Goal: Task Accomplishment & Management: Manage account settings

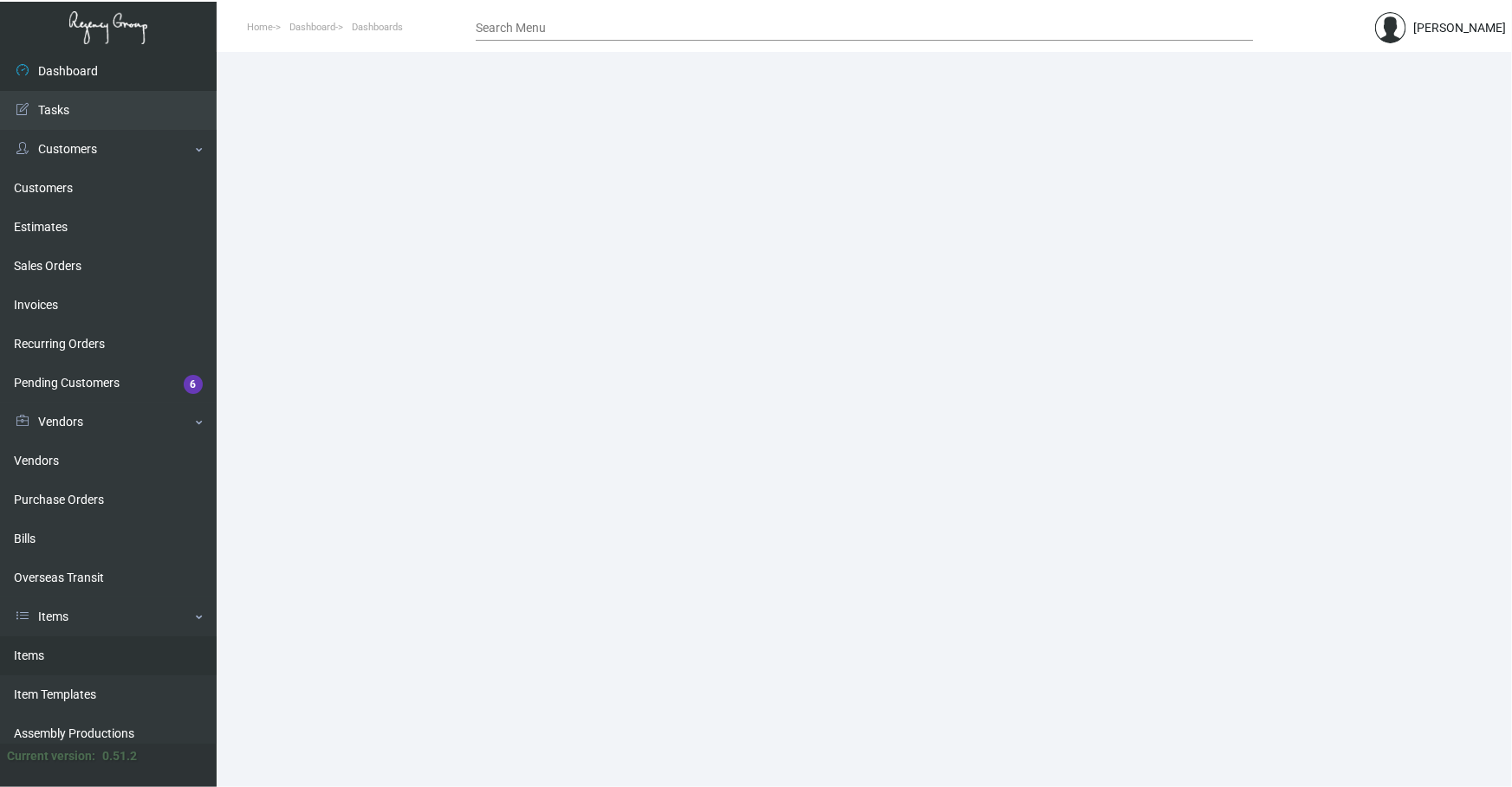
click at [89, 658] on link "Items" at bounding box center [108, 655] width 217 height 39
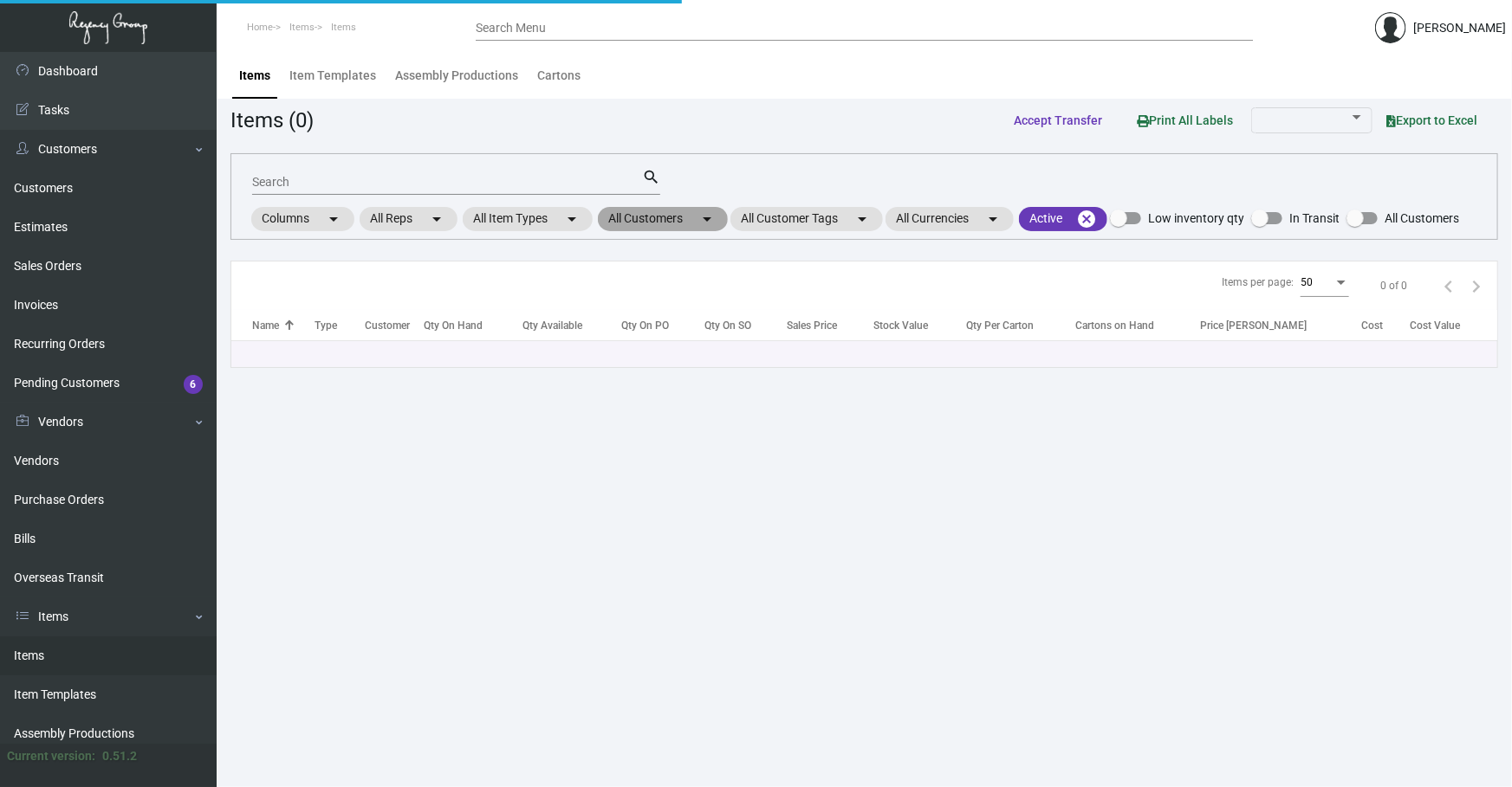
click at [697, 225] on mat-chip "All Customers arrow_drop_down" at bounding box center [662, 219] width 130 height 25
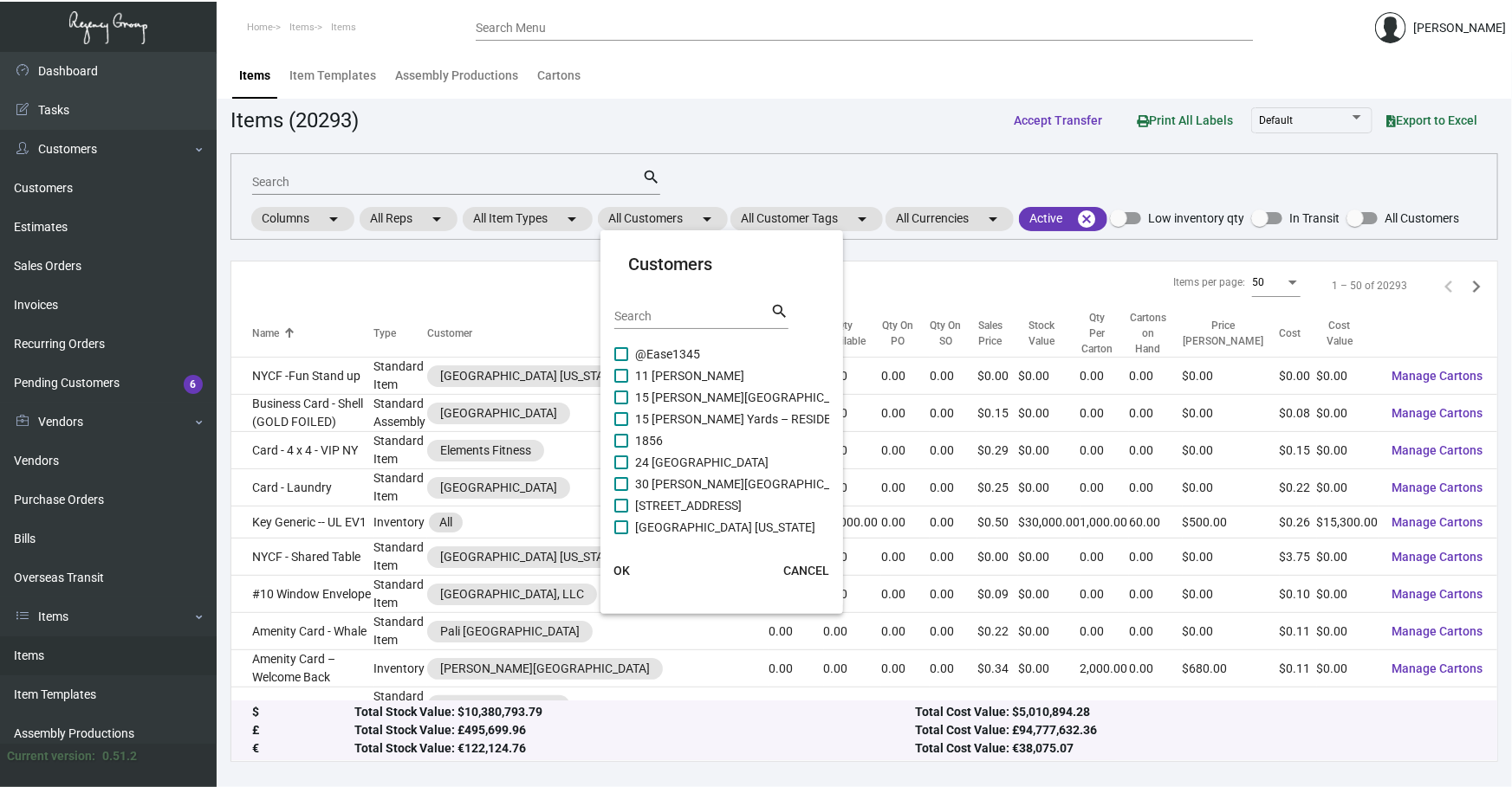
click at [707, 306] on div "Search" at bounding box center [693, 316] width 156 height 27
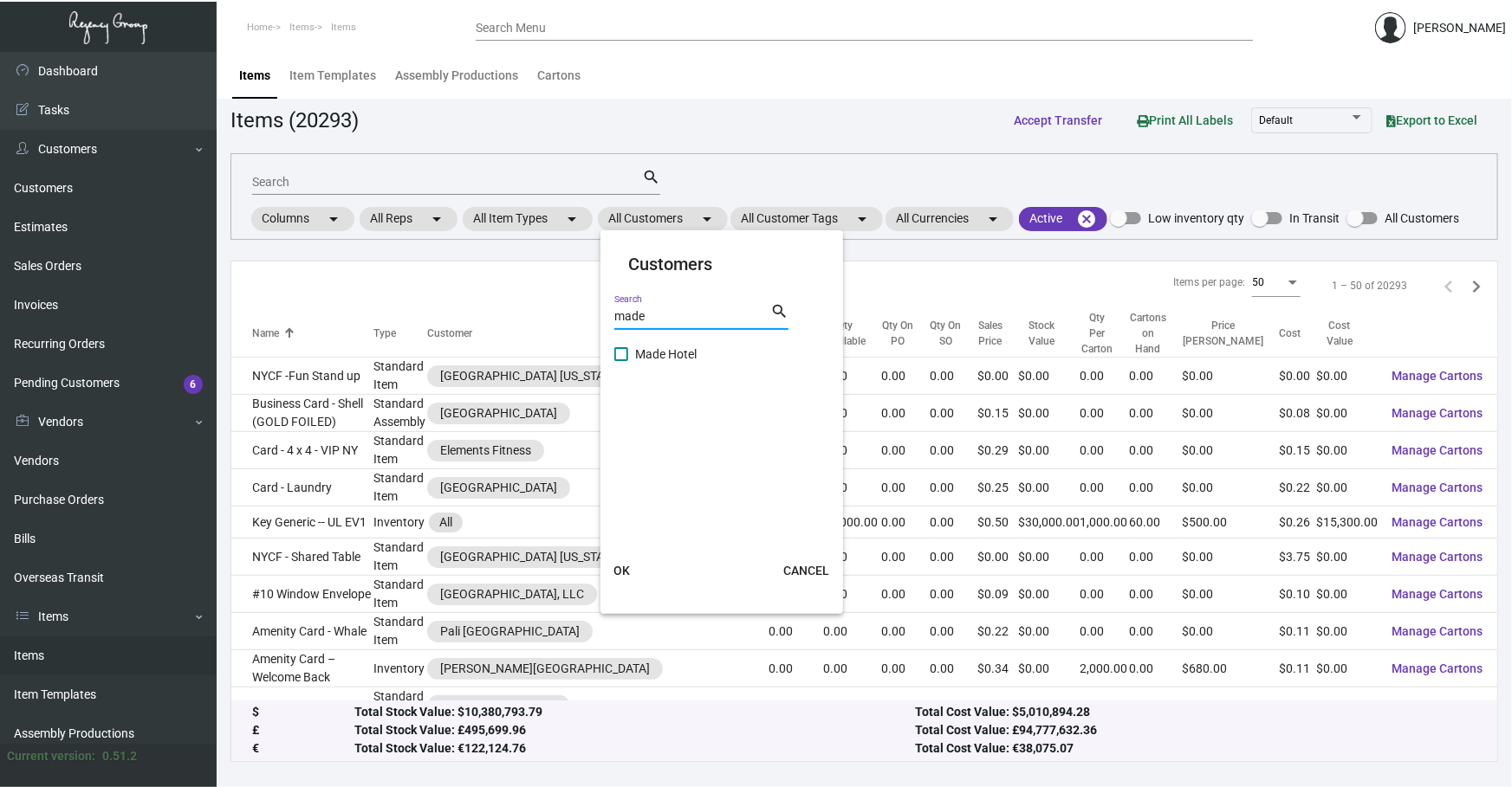
type input "made"
click at [687, 344] on span "Made Hotel" at bounding box center [666, 354] width 62 height 21
click at [621, 361] on input "Made Hotel" at bounding box center [620, 361] width 1 height 1
checkbox input "true"
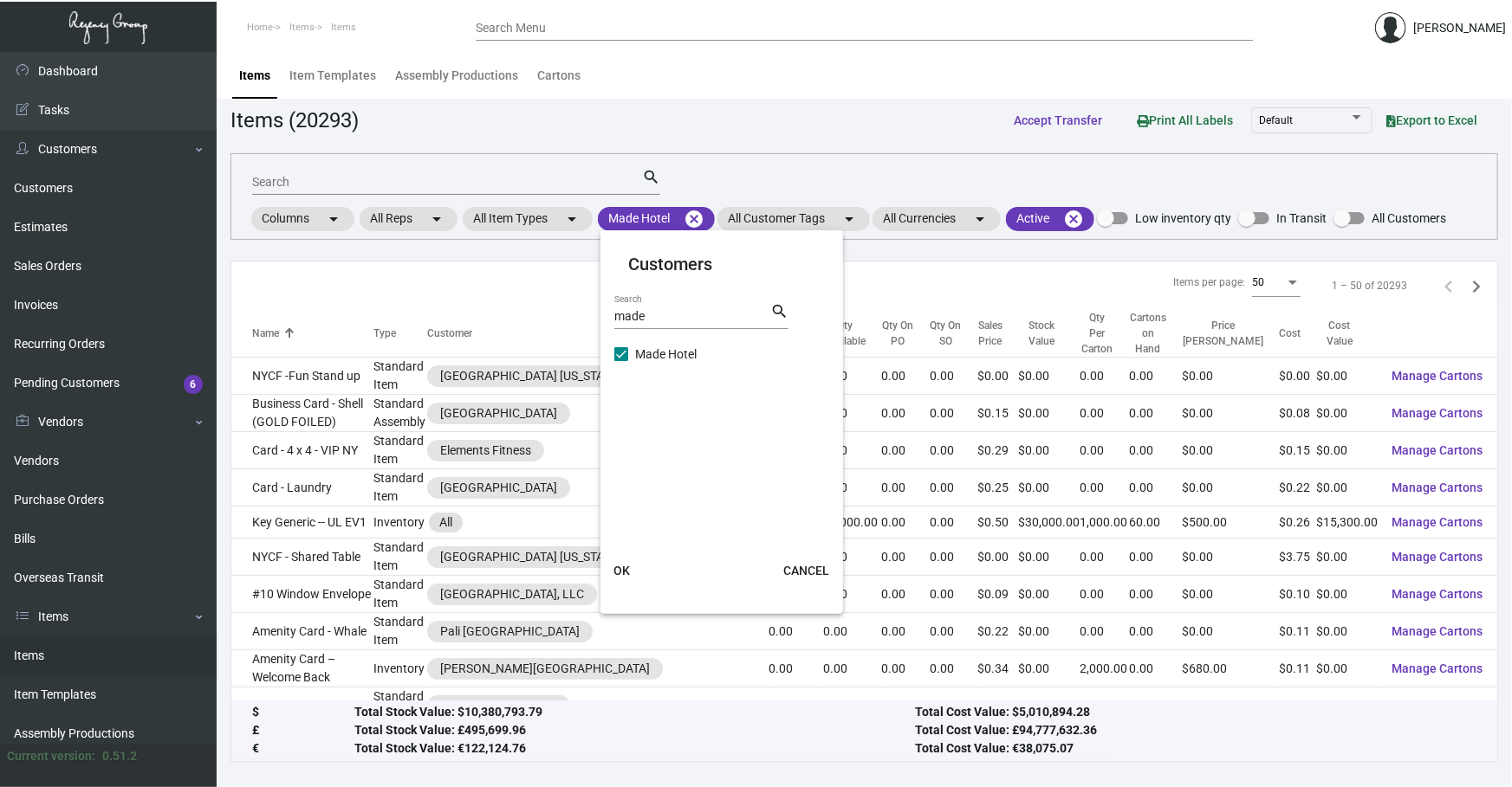
click at [614, 559] on button "OK" at bounding box center [621, 571] width 55 height 31
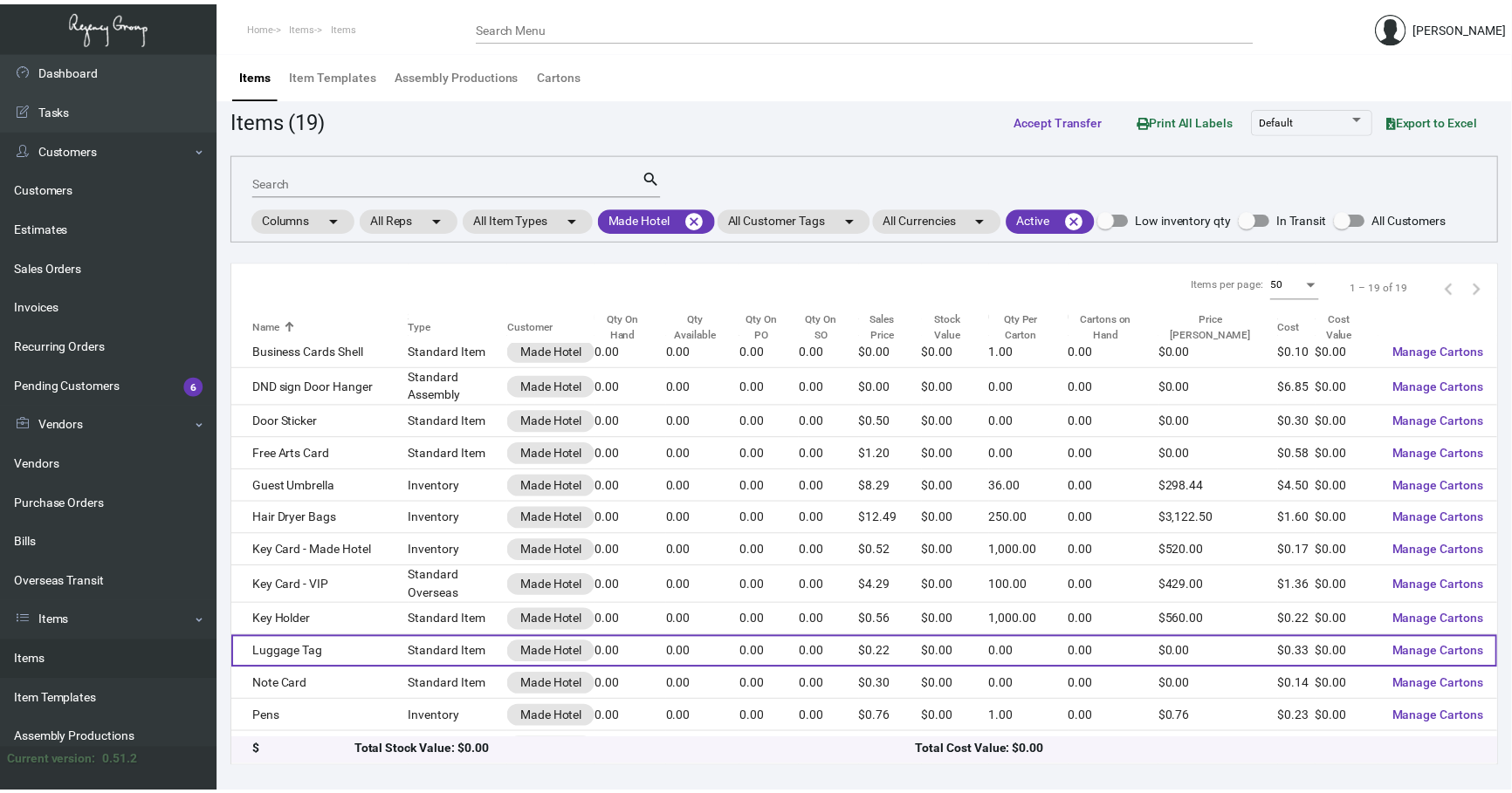
scroll to position [158, 0]
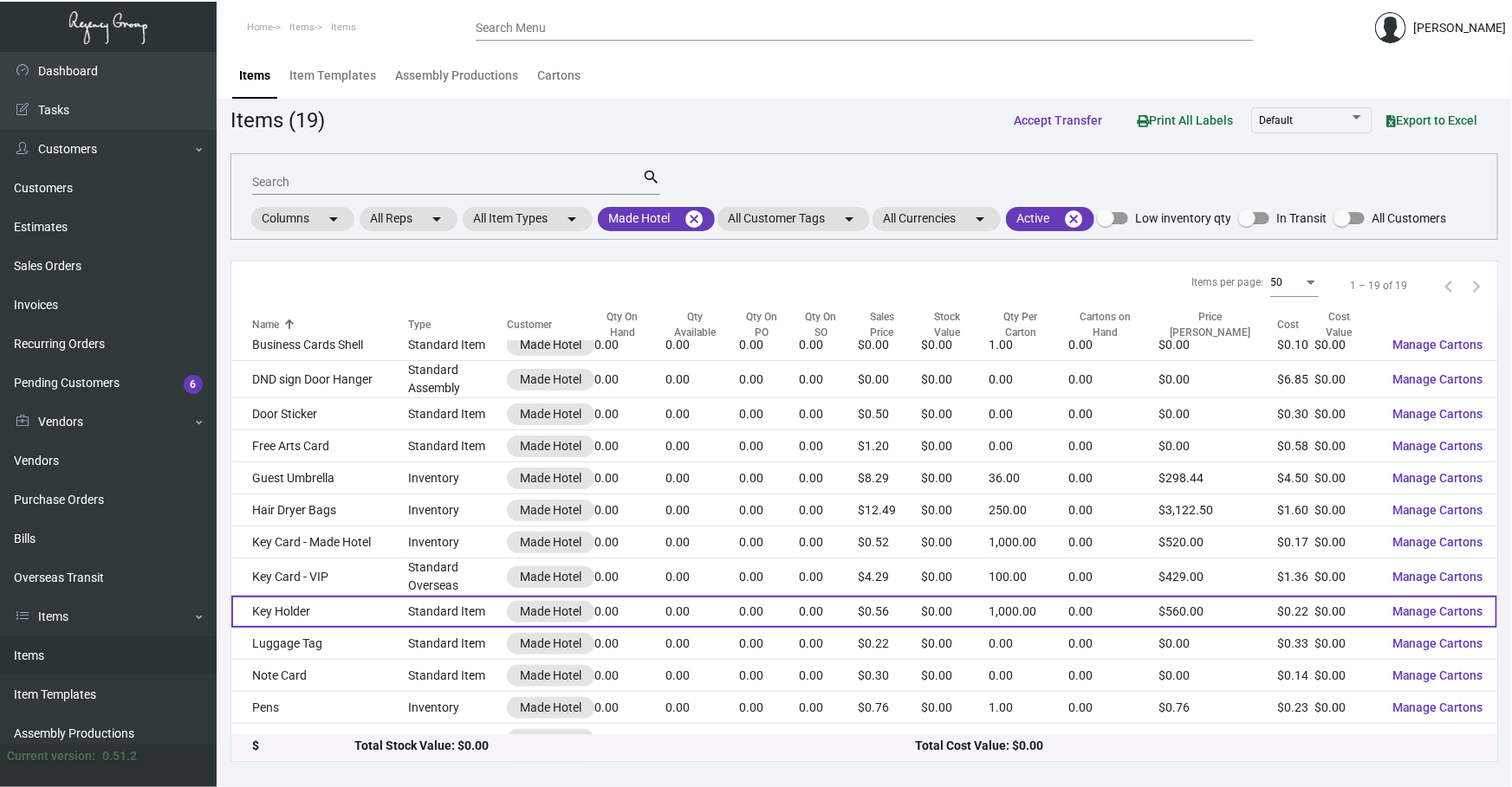
click at [398, 610] on td "Key Holder" at bounding box center [320, 612] width 177 height 32
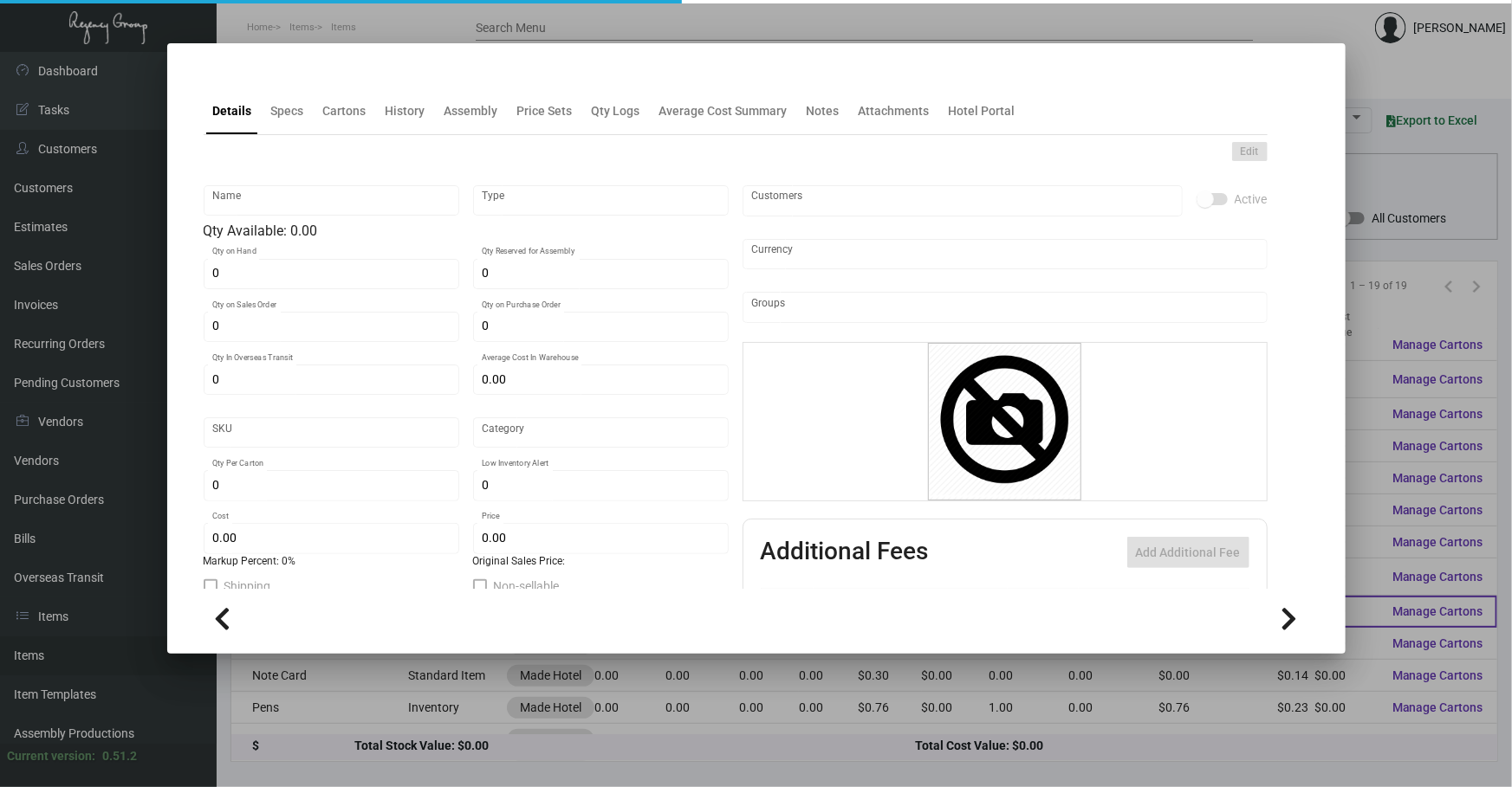
type input "Key Holder"
type input "Standard Item"
type input "$ 0.2158"
type input "824-Key Holder-89"
type input "Standard"
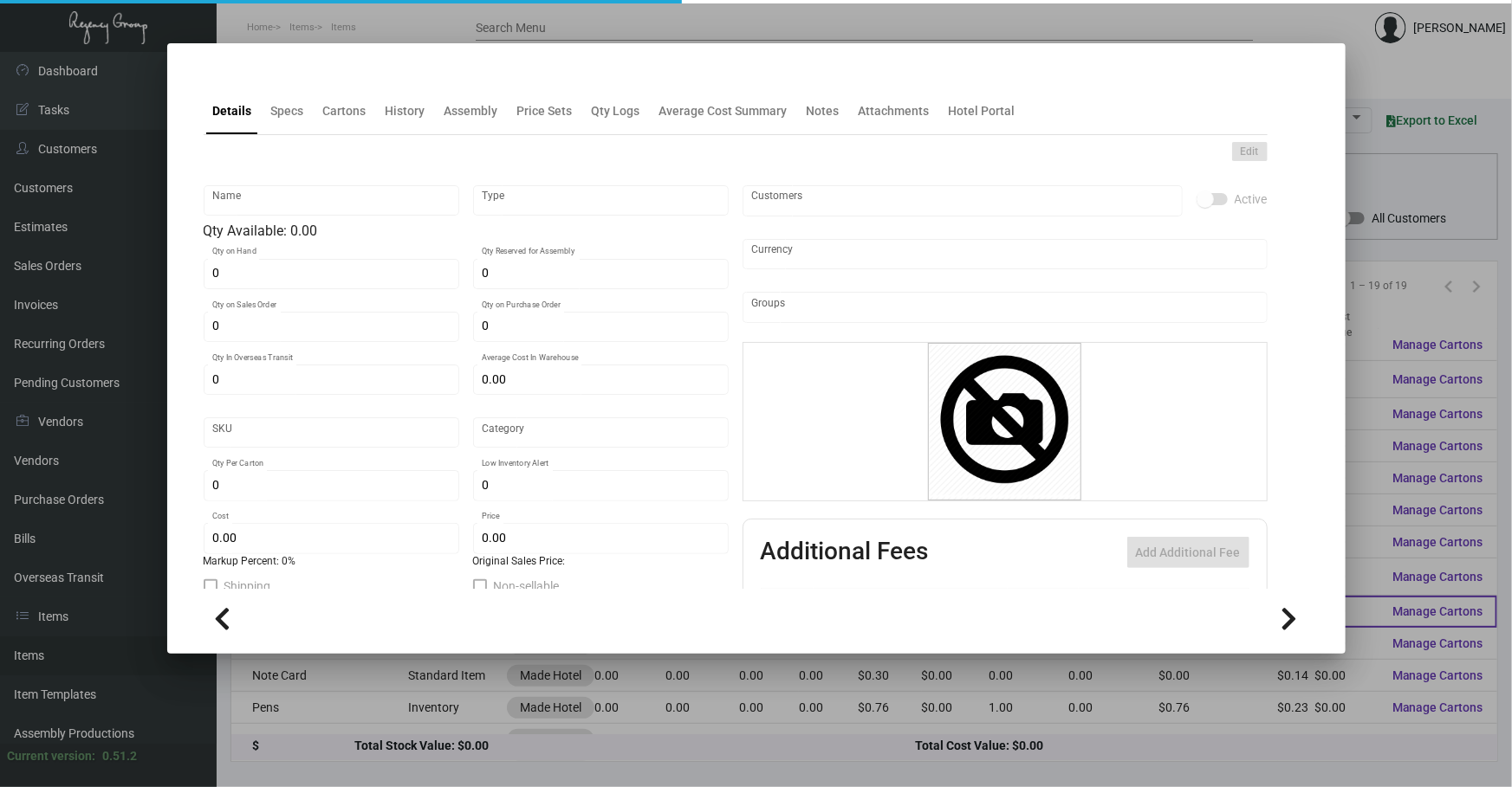
type input "1,000"
type input "3,000"
type input "$ 0.2172"
type input "$ 0.56"
checkbox input "true"
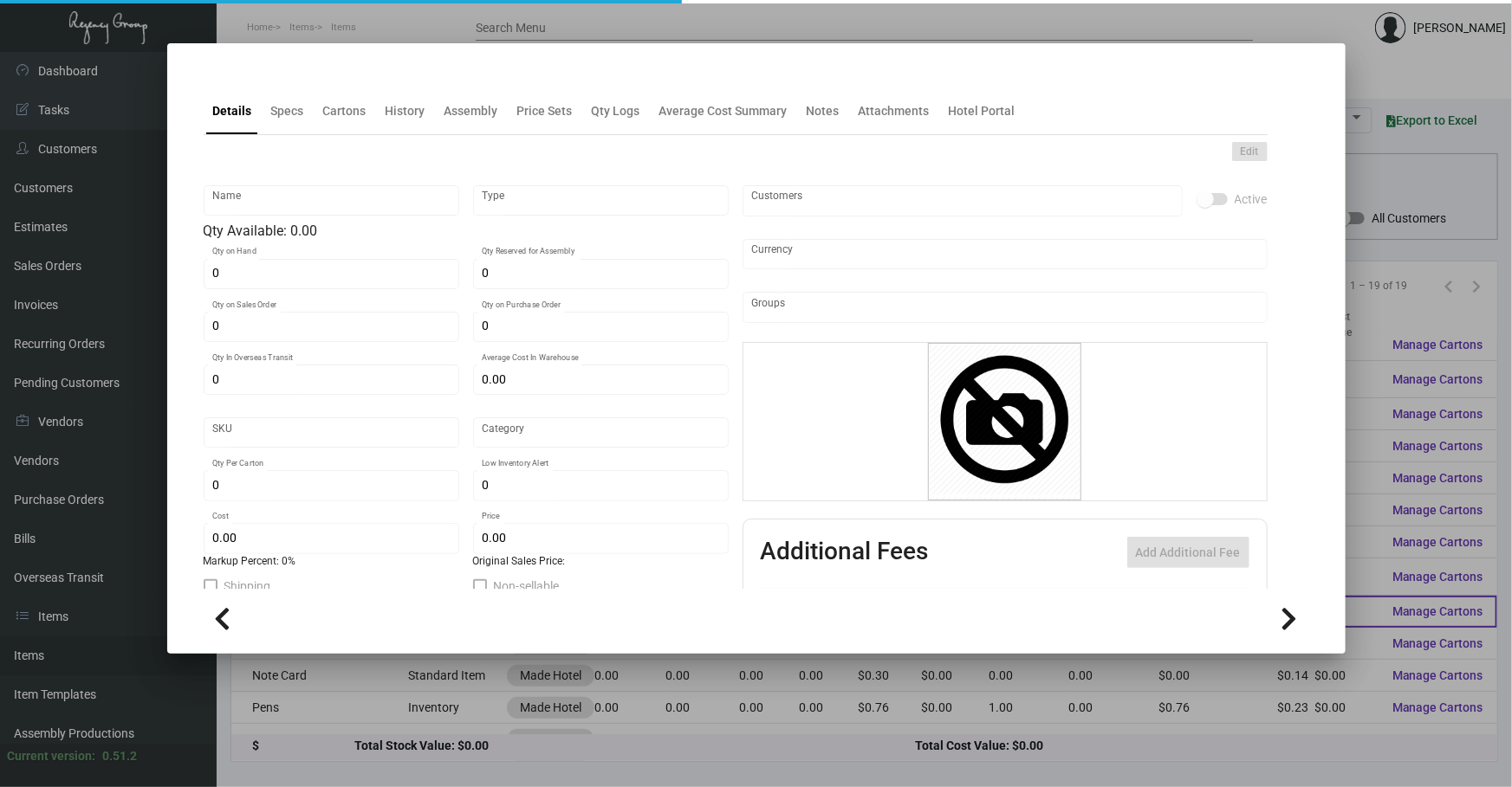
checkbox input "true"
type input "United States Dollar $"
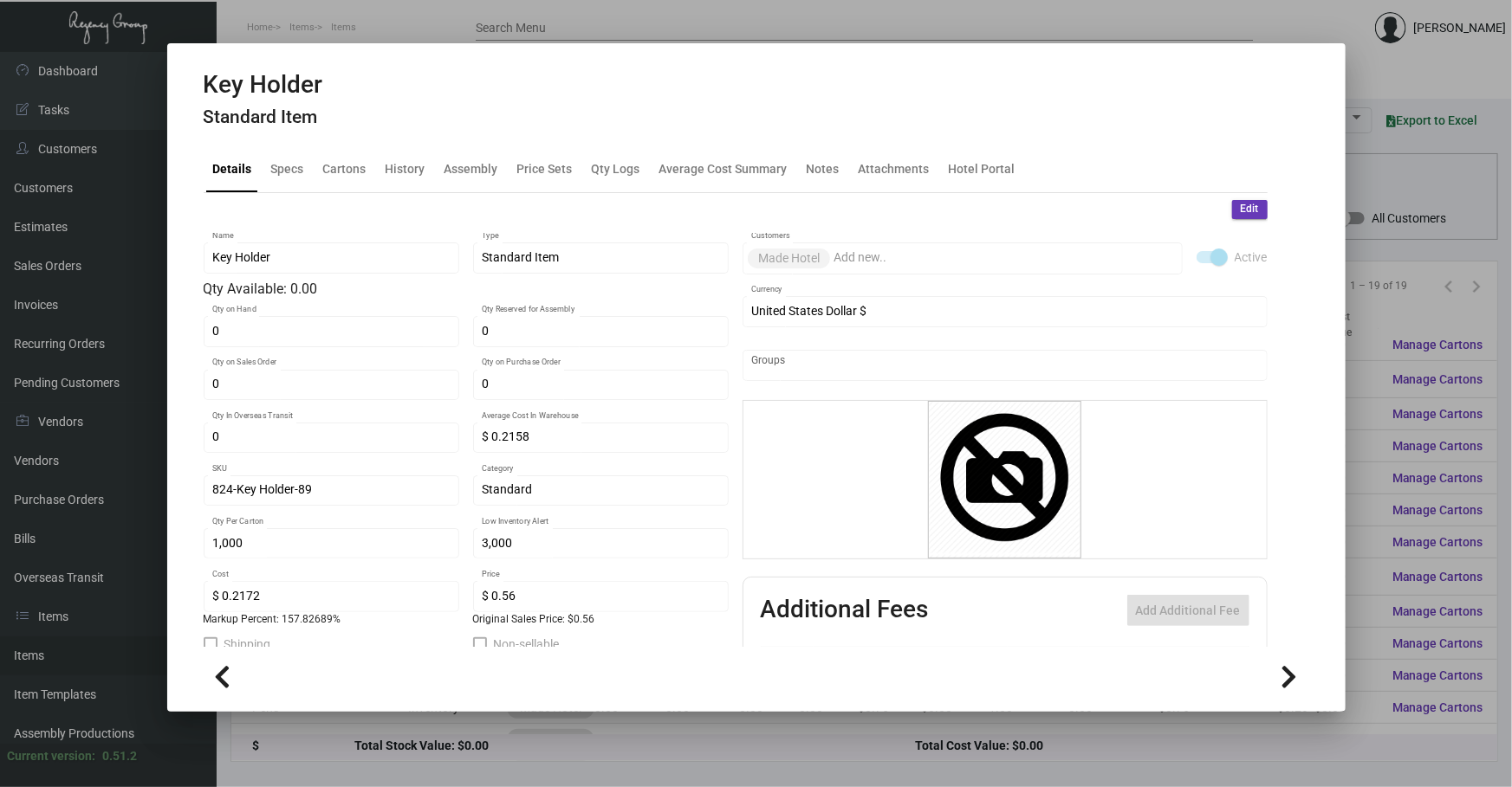
click at [1351, 184] on div at bounding box center [756, 393] width 1512 height 787
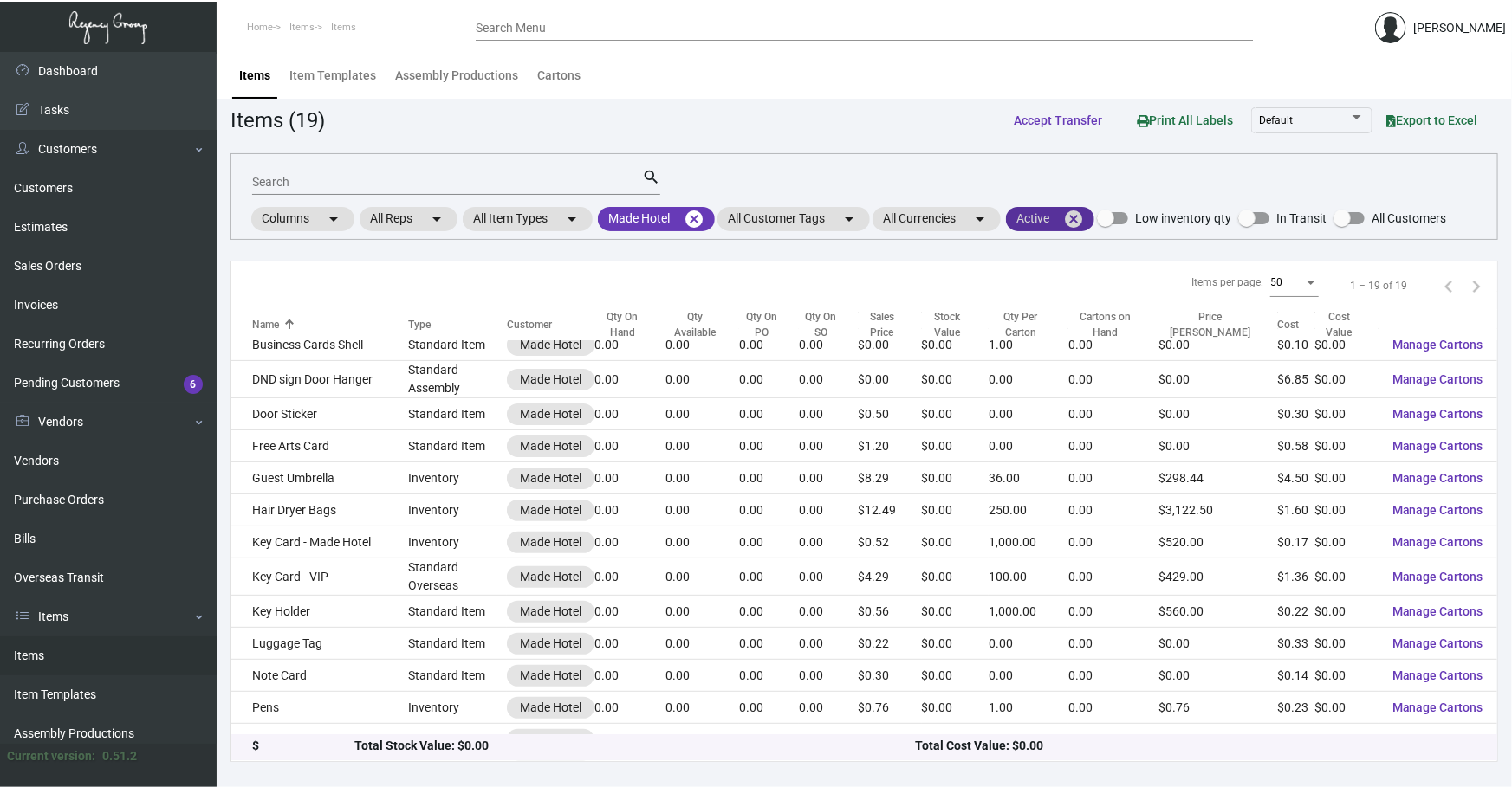
click at [1083, 214] on mat-icon "cancel" at bounding box center [1073, 219] width 21 height 21
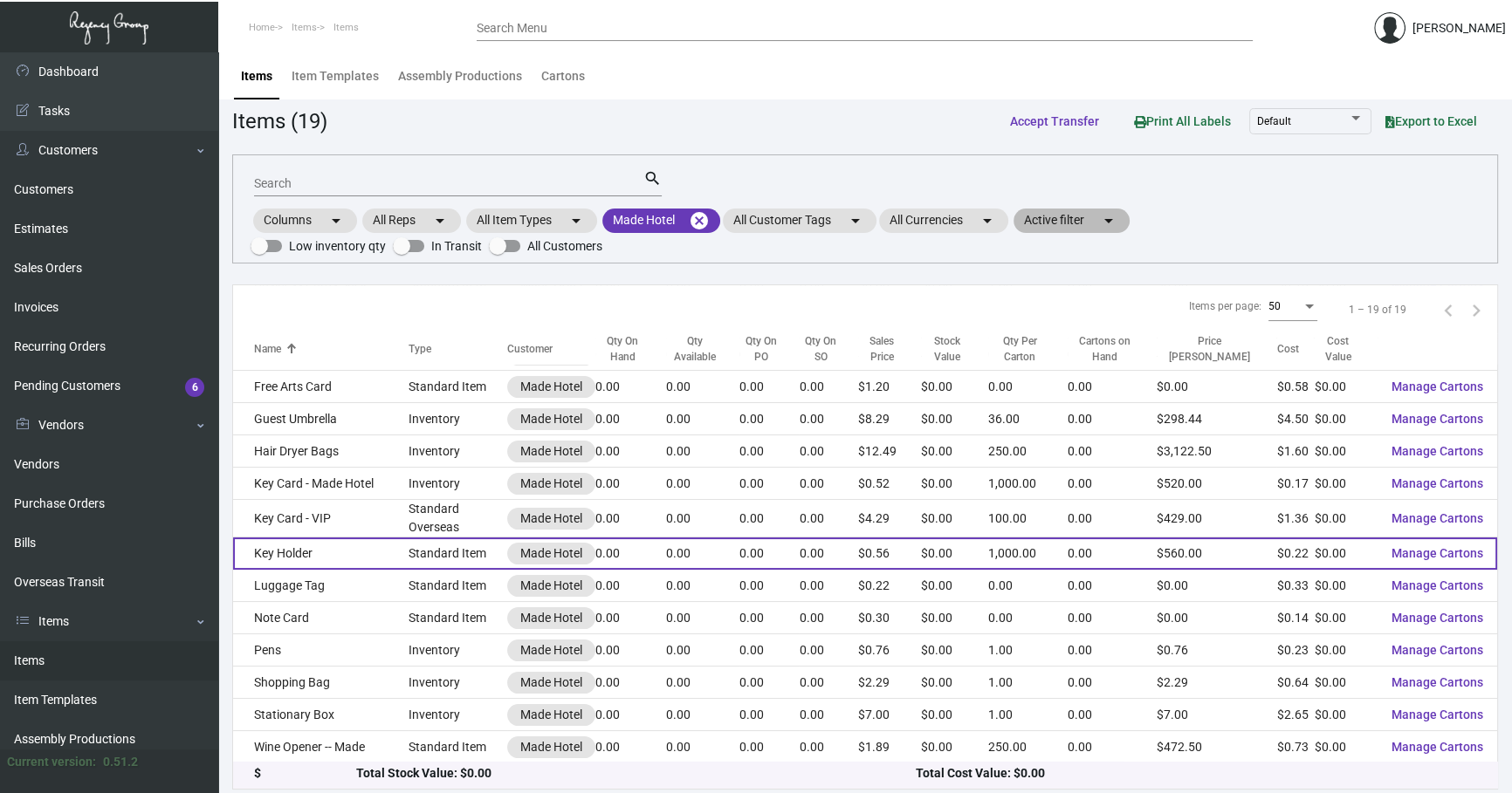
scroll to position [189, 0]
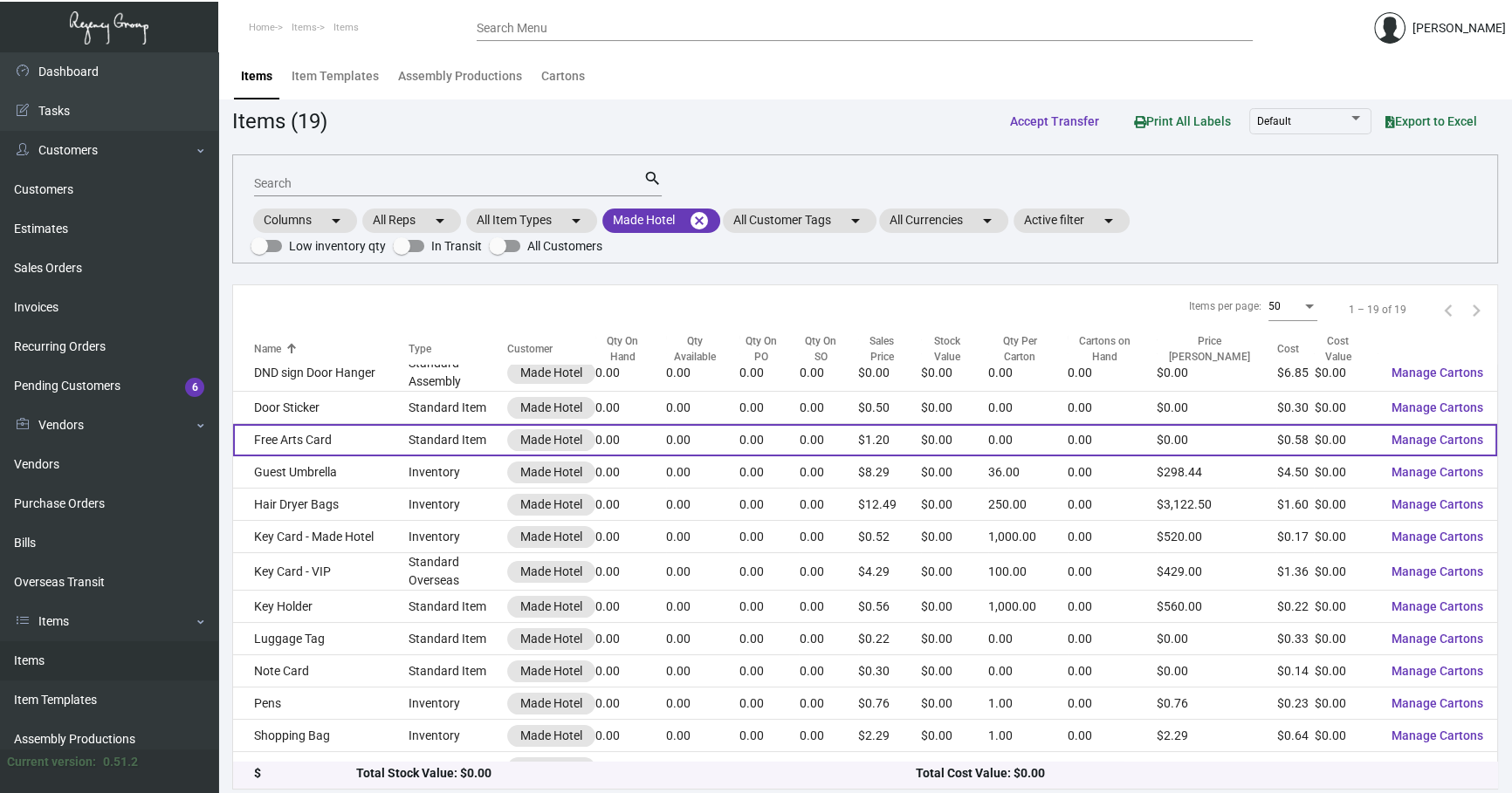
click at [391, 429] on td "Free Arts Card" at bounding box center [321, 440] width 176 height 32
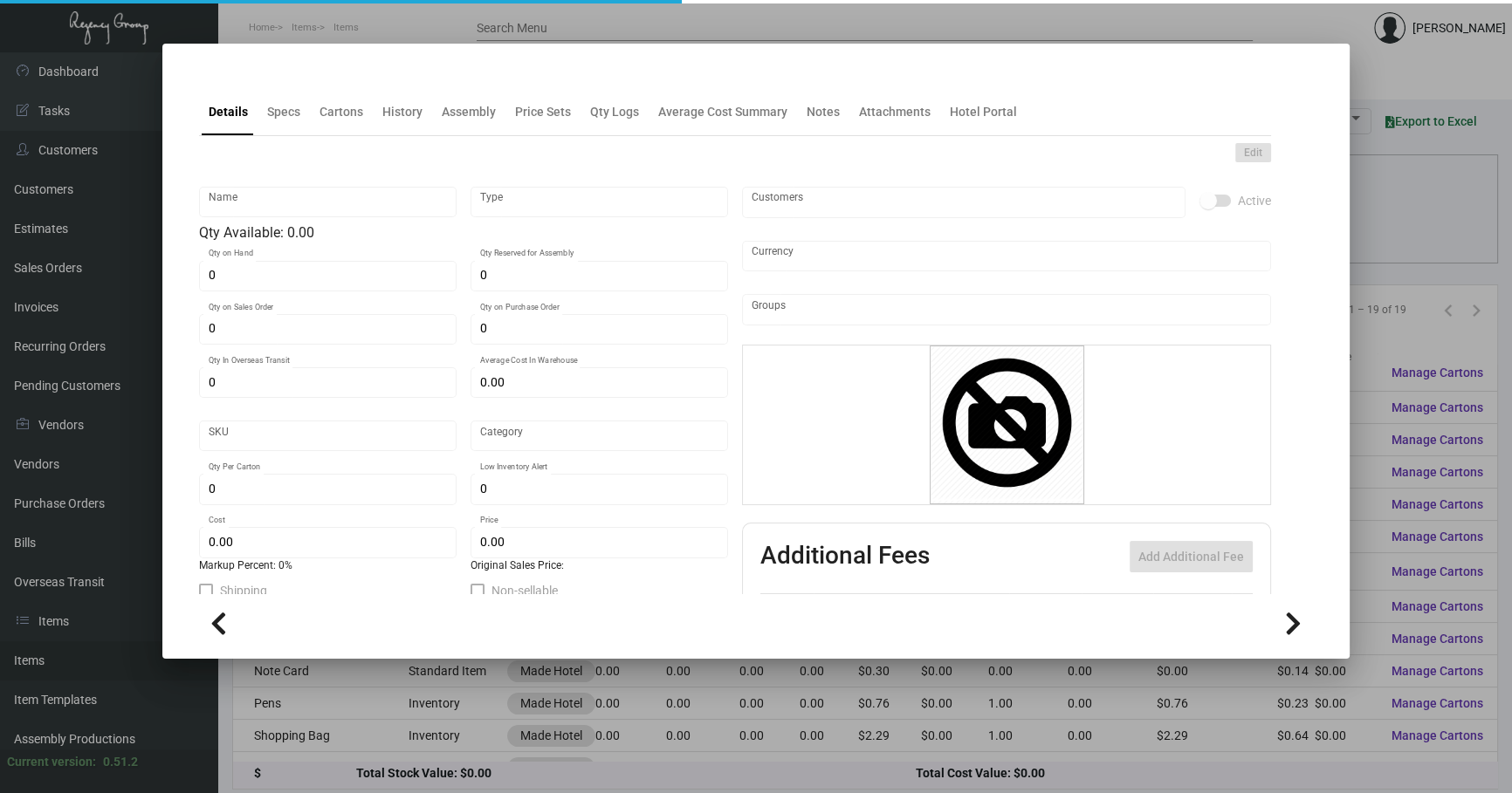
type input "Free Arts Card"
type input "Standard Item"
type input "$ 0.00"
type input "824-Card-83"
type input "Standard"
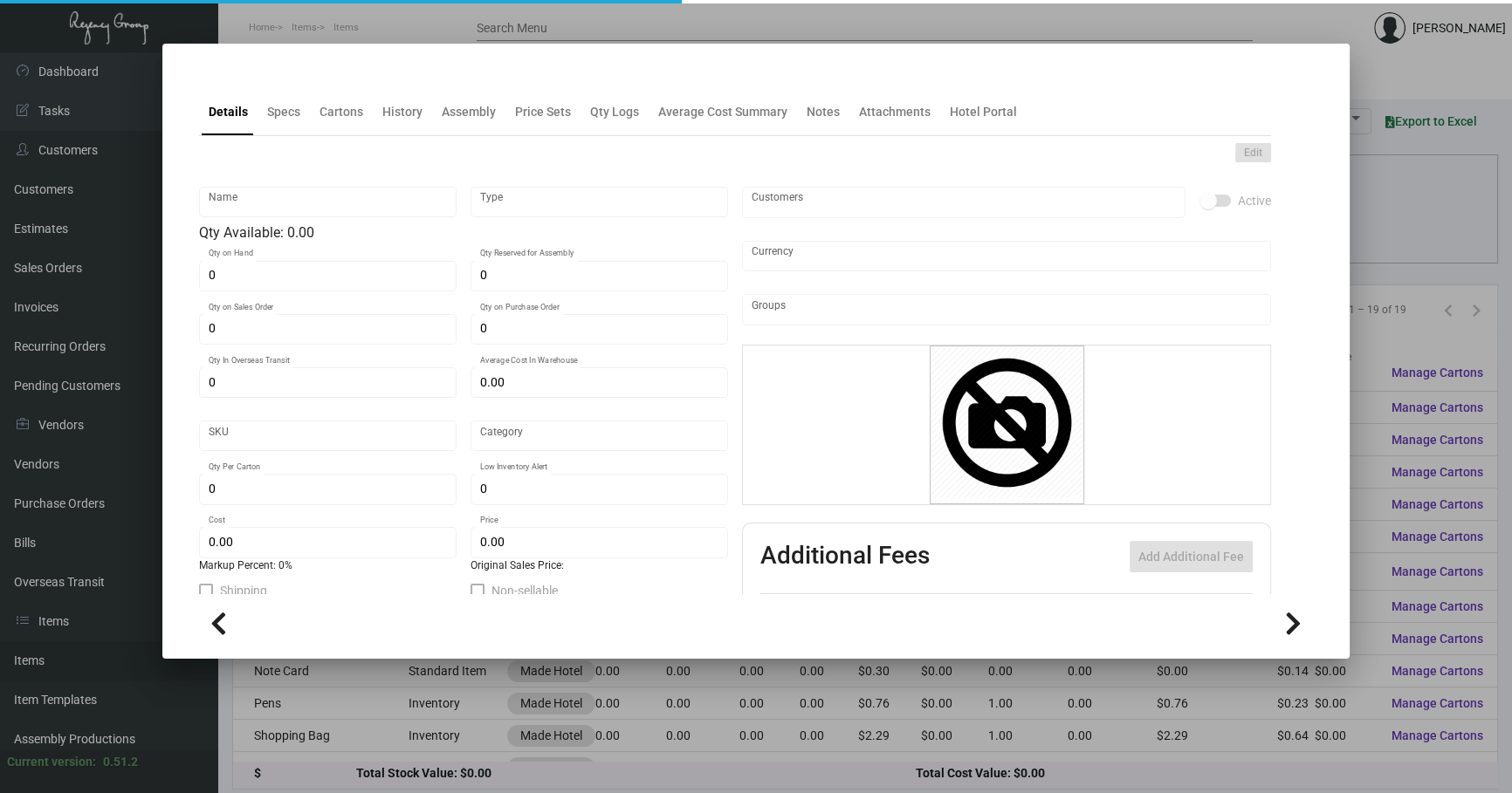
type input "$ 0.576"
type input "$ 1.196"
checkbox input "true"
type input "United States Dollar $"
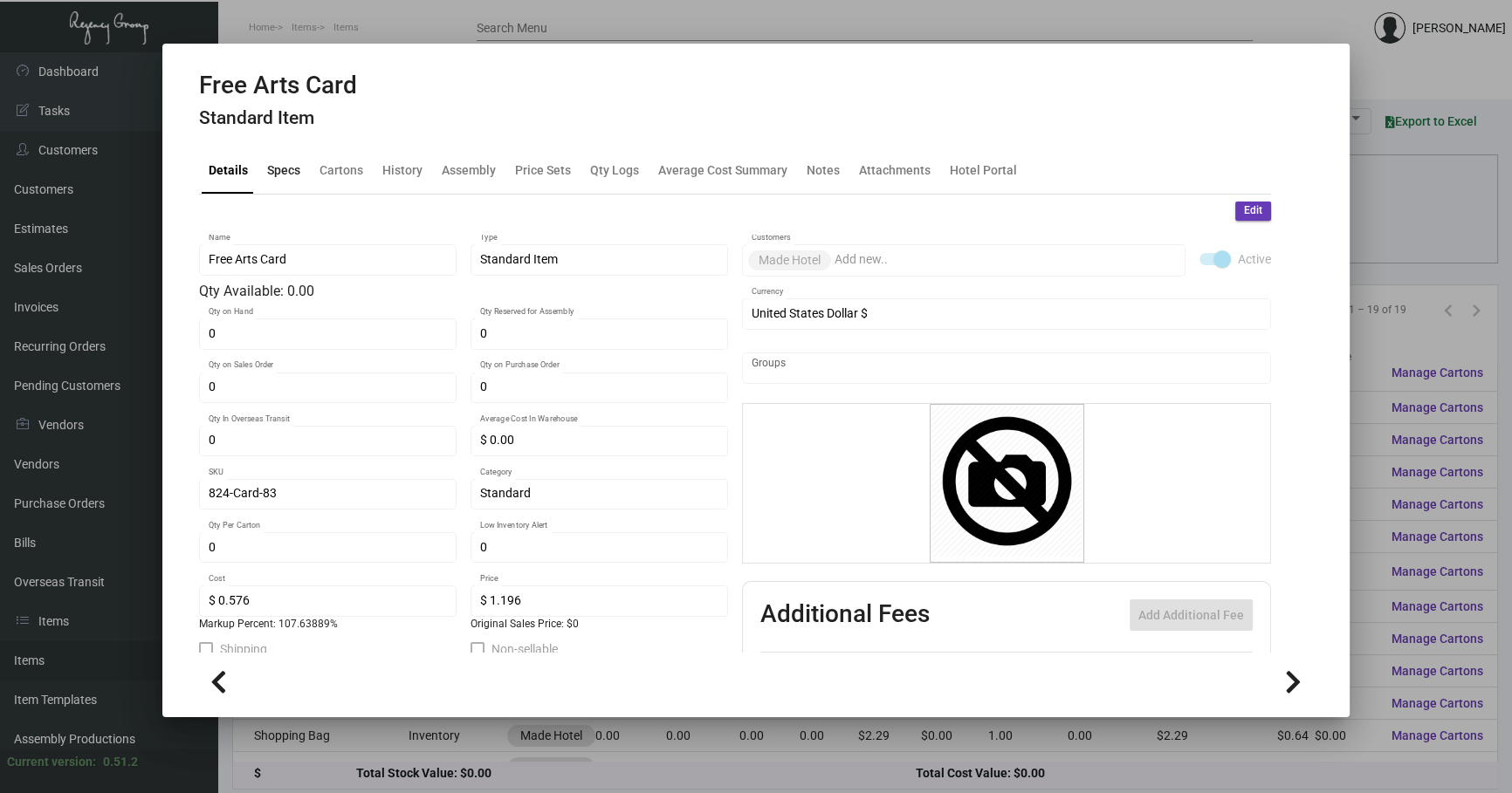
click at [298, 174] on div "Specs" at bounding box center [284, 170] width 33 height 18
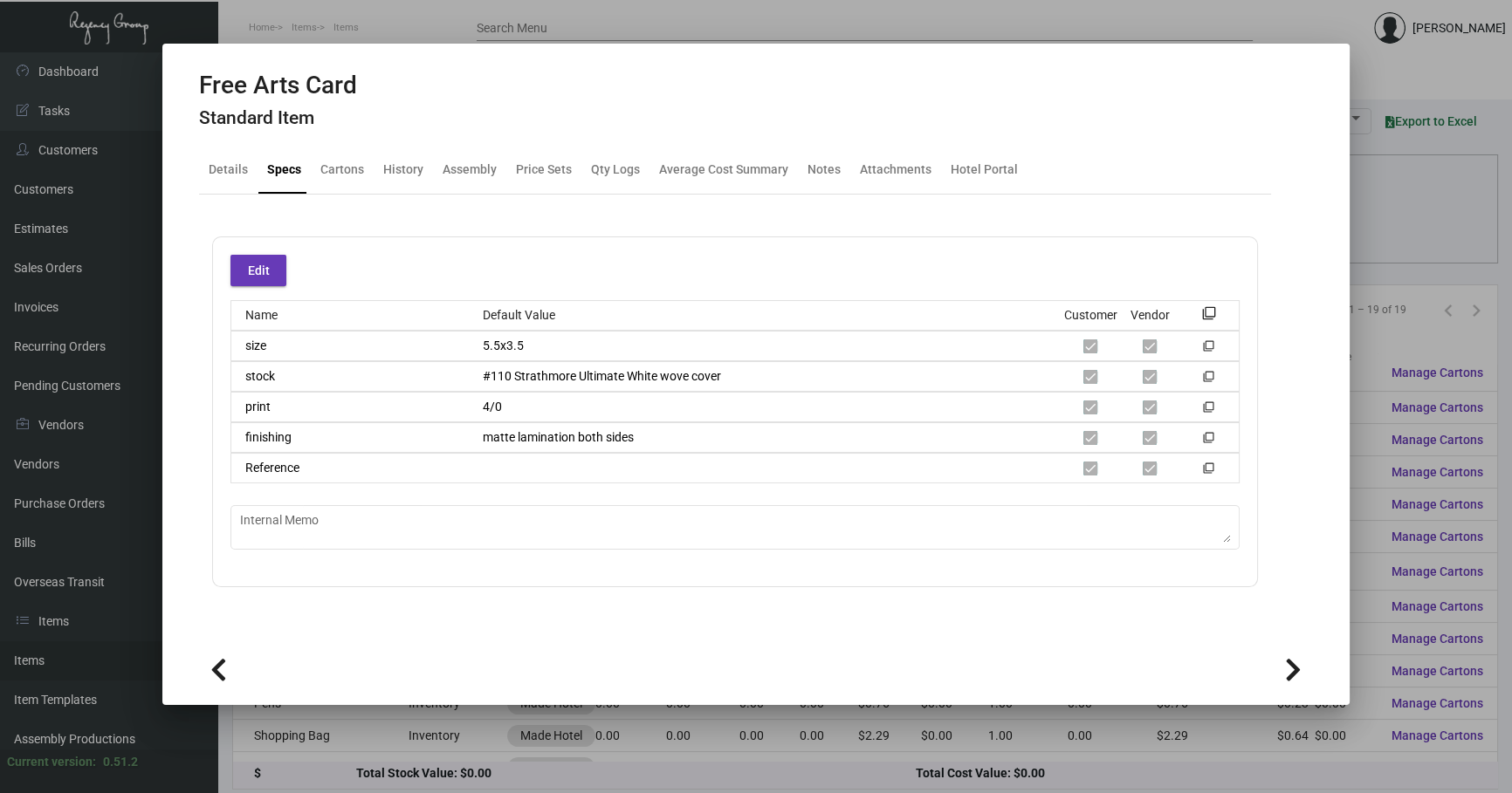
click at [488, 720] on div at bounding box center [756, 396] width 1512 height 793
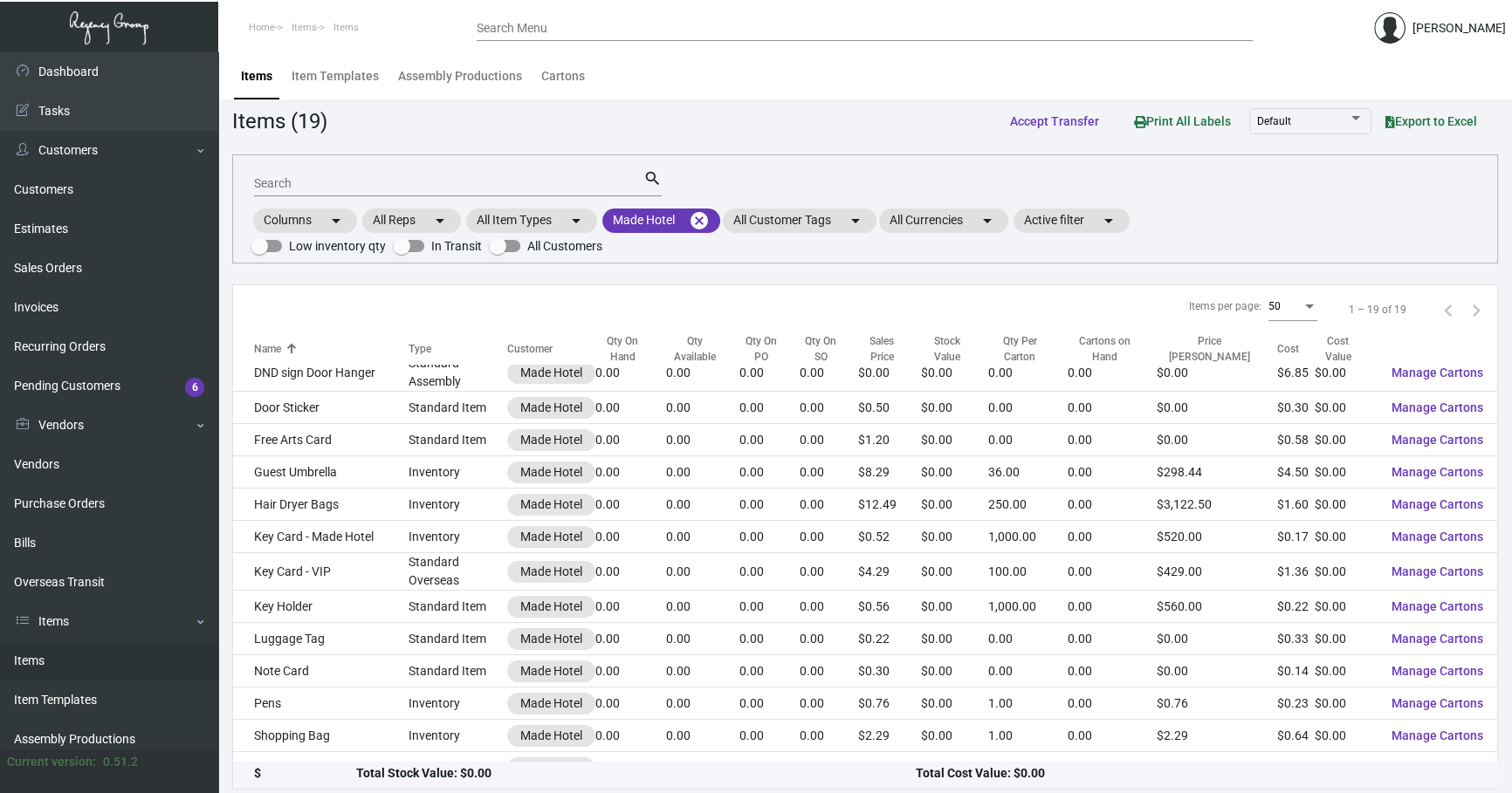
click at [762, 779] on div "Total Stock Value: $0.00" at bounding box center [636, 775] width 561 height 18
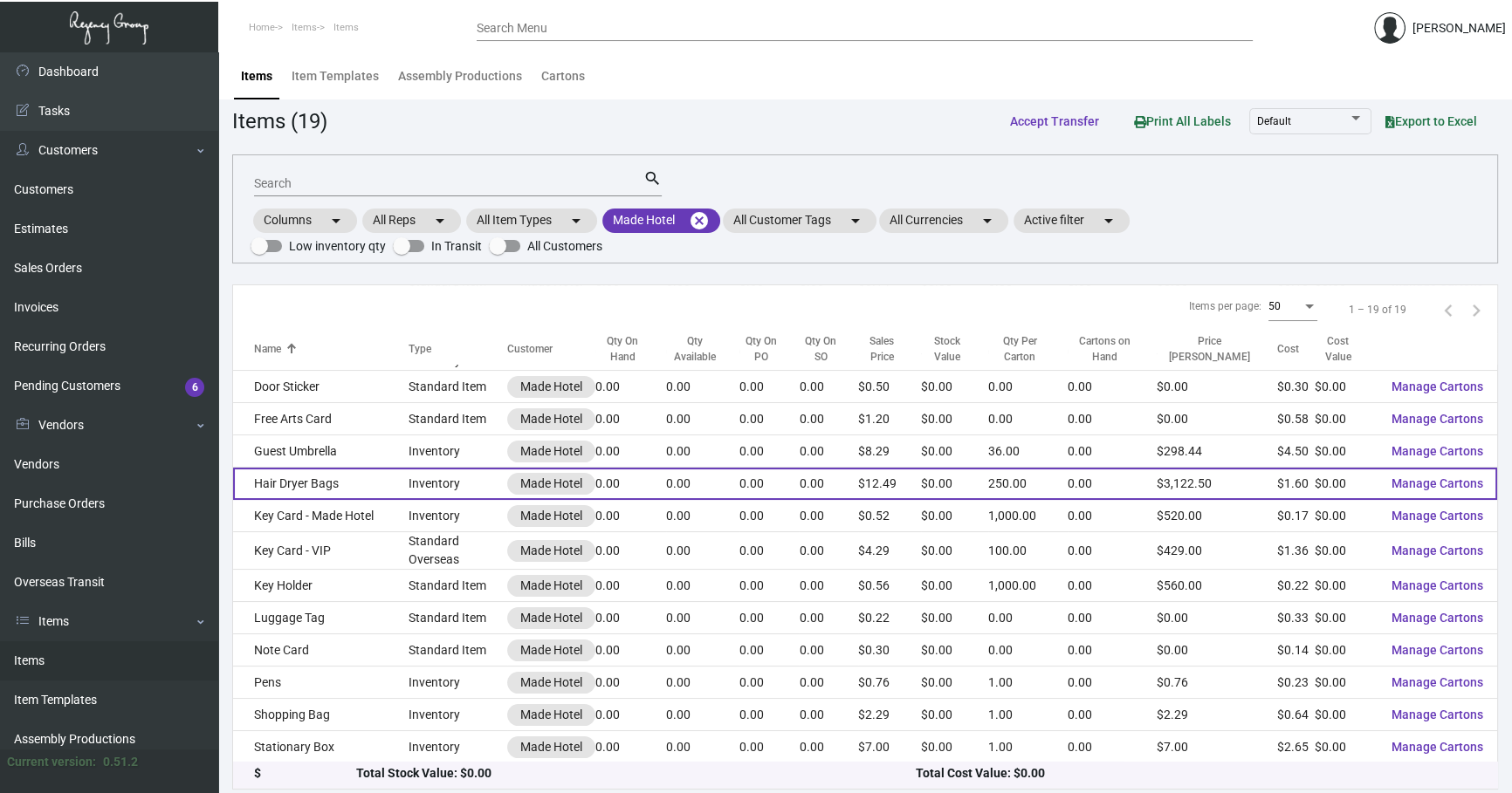
scroll to position [242, 0]
